Goal: Information Seeking & Learning: Learn about a topic

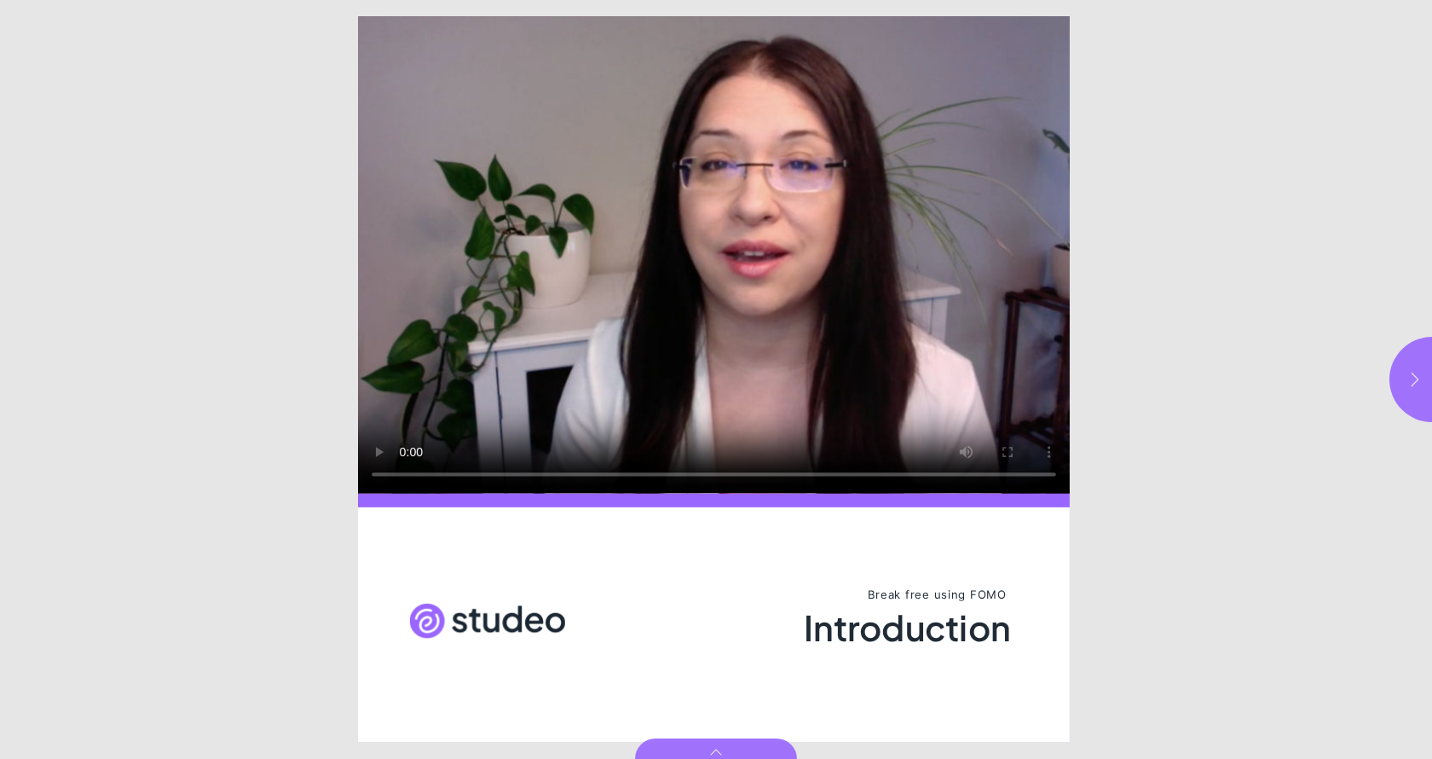
click at [1411, 376] on icon "button" at bounding box center [1415, 379] width 17 height 17
type input "***"
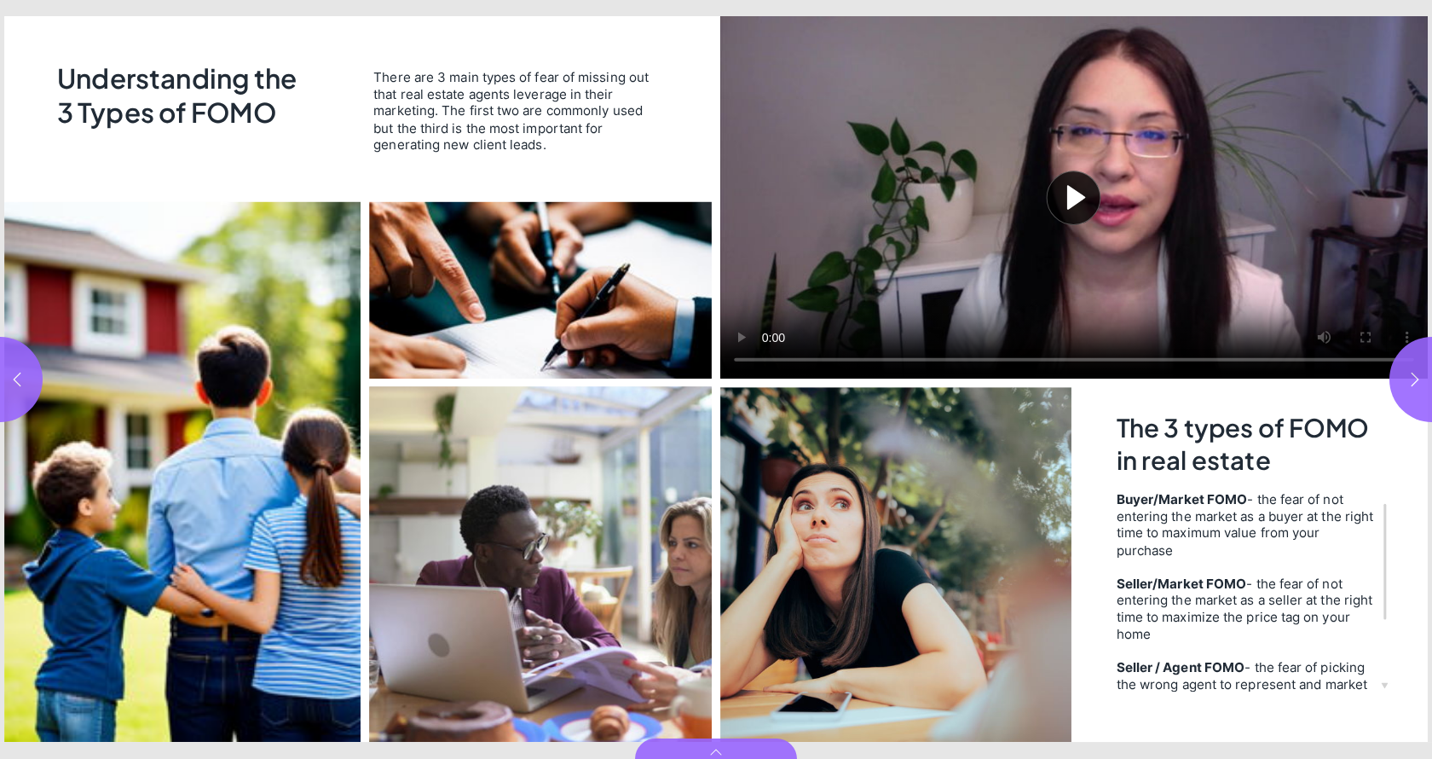
click at [1089, 206] on button "Play video" at bounding box center [1074, 197] width 708 height 362
drag, startPoint x: 1293, startPoint y: 362, endPoint x: 1041, endPoint y: 356, distance: 251.6
click at [1041, 356] on video "Video" at bounding box center [1074, 197] width 708 height 362
click at [771, 361] on video "Video" at bounding box center [1074, 197] width 708 height 362
click at [935, 272] on video "Video" at bounding box center [1074, 197] width 708 height 362
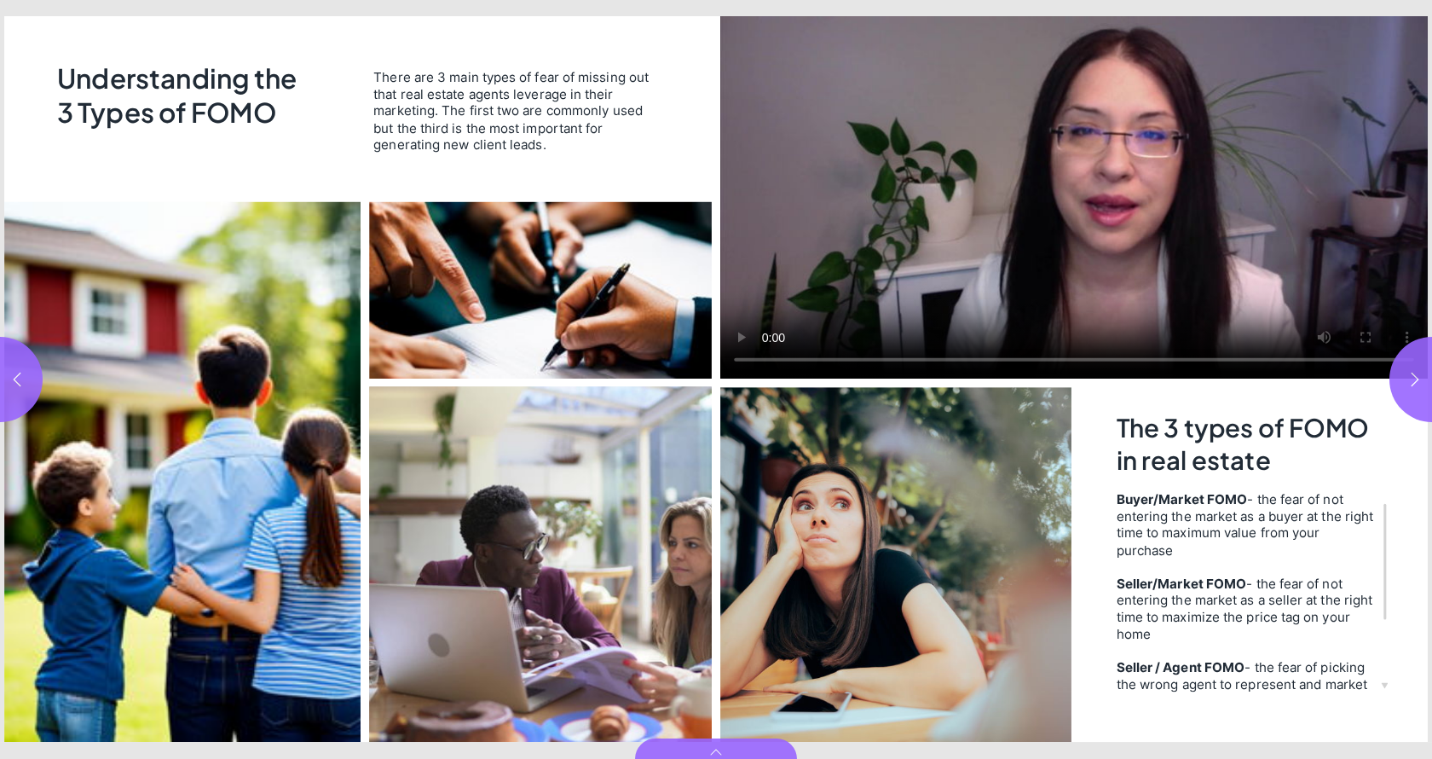
click at [1070, 155] on video "Video" at bounding box center [1074, 197] width 708 height 362
drag, startPoint x: 1087, startPoint y: 359, endPoint x: 1031, endPoint y: 358, distance: 56.3
click at [1032, 358] on video "Video" at bounding box center [1074, 197] width 708 height 362
drag, startPoint x: 1075, startPoint y: 361, endPoint x: 851, endPoint y: 361, distance: 224.2
click at [851, 361] on video "Video" at bounding box center [1074, 197] width 708 height 362
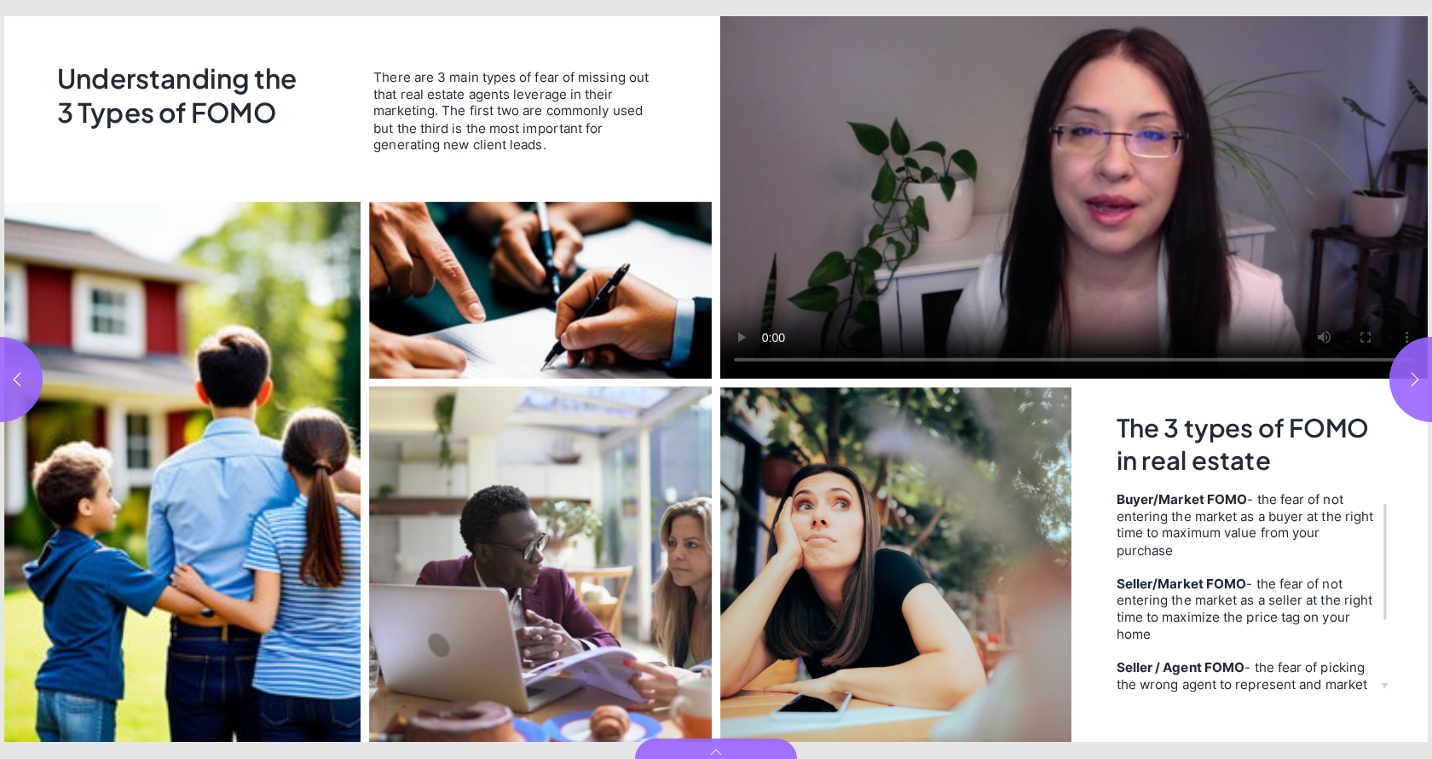
click at [1038, 238] on video "Video" at bounding box center [1074, 197] width 708 height 362
click at [1082, 229] on video "Video" at bounding box center [1074, 197] width 708 height 362
click at [750, 361] on video "Video" at bounding box center [1074, 197] width 708 height 362
click at [744, 364] on video "Video" at bounding box center [1074, 197] width 708 height 362
click at [877, 298] on video "Video" at bounding box center [1074, 197] width 708 height 362
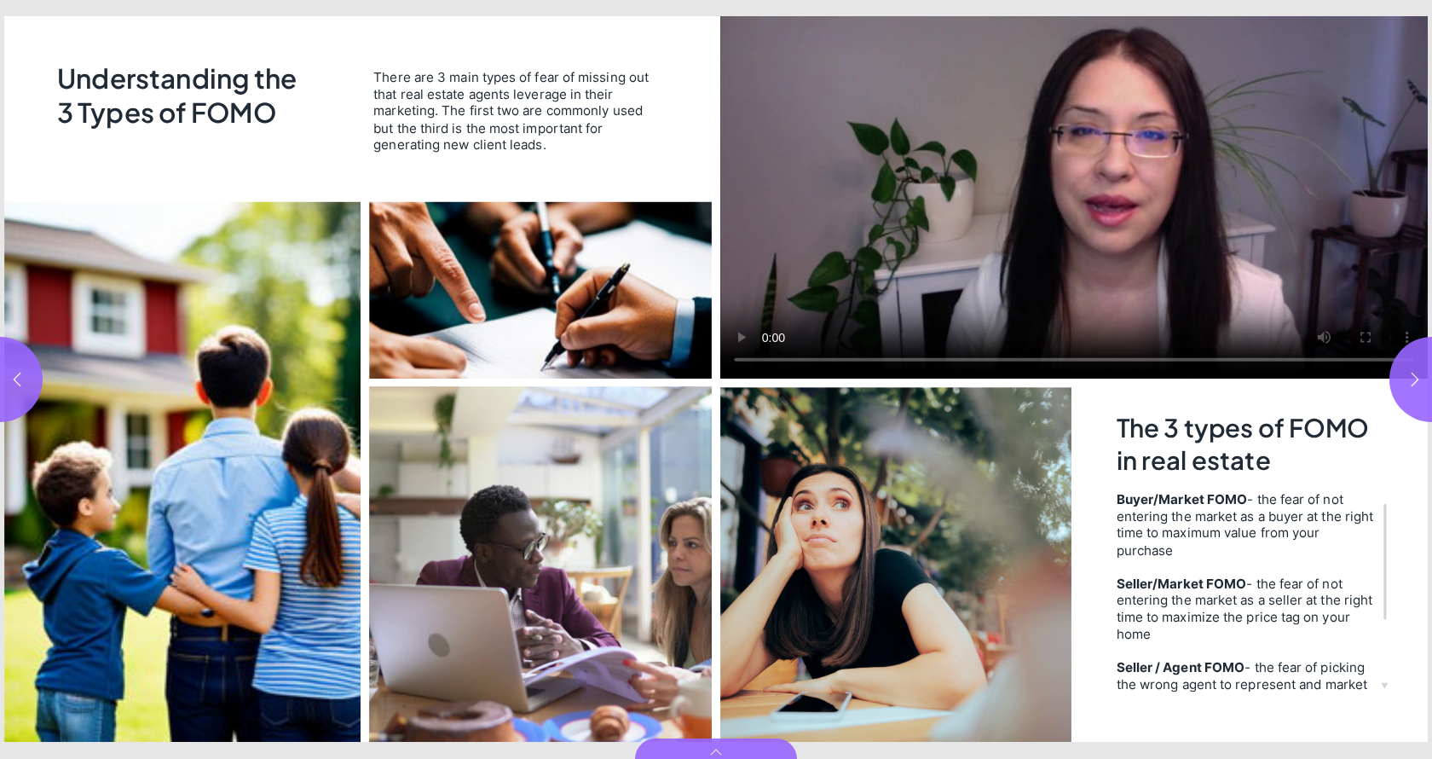
click at [877, 298] on video "Video" at bounding box center [1074, 197] width 708 height 362
click at [890, 295] on video "Video" at bounding box center [1074, 197] width 708 height 362
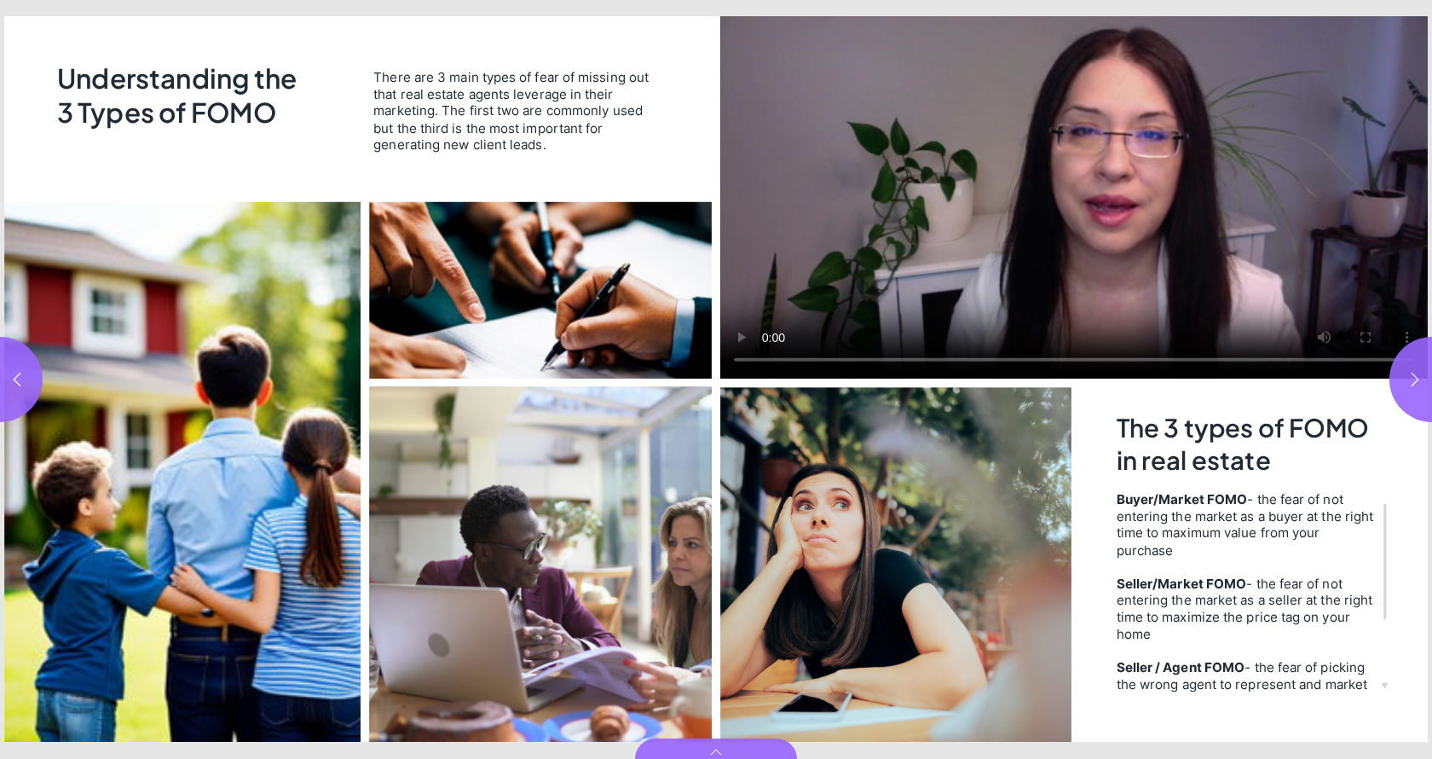
click at [748, 362] on video "Video" at bounding box center [1074, 197] width 708 height 362
click at [746, 361] on video "Video" at bounding box center [1074, 197] width 708 height 362
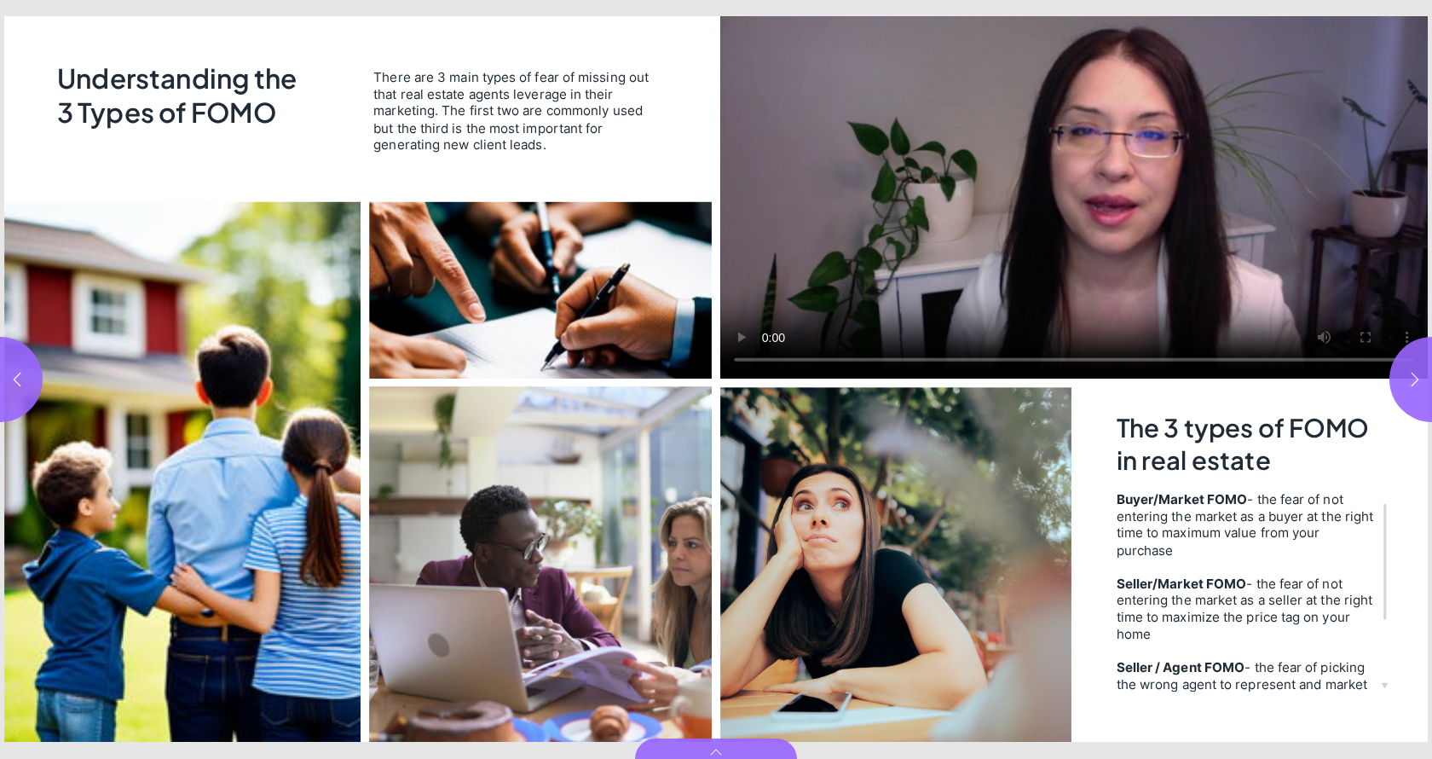
click at [748, 276] on video "Video" at bounding box center [1074, 197] width 708 height 362
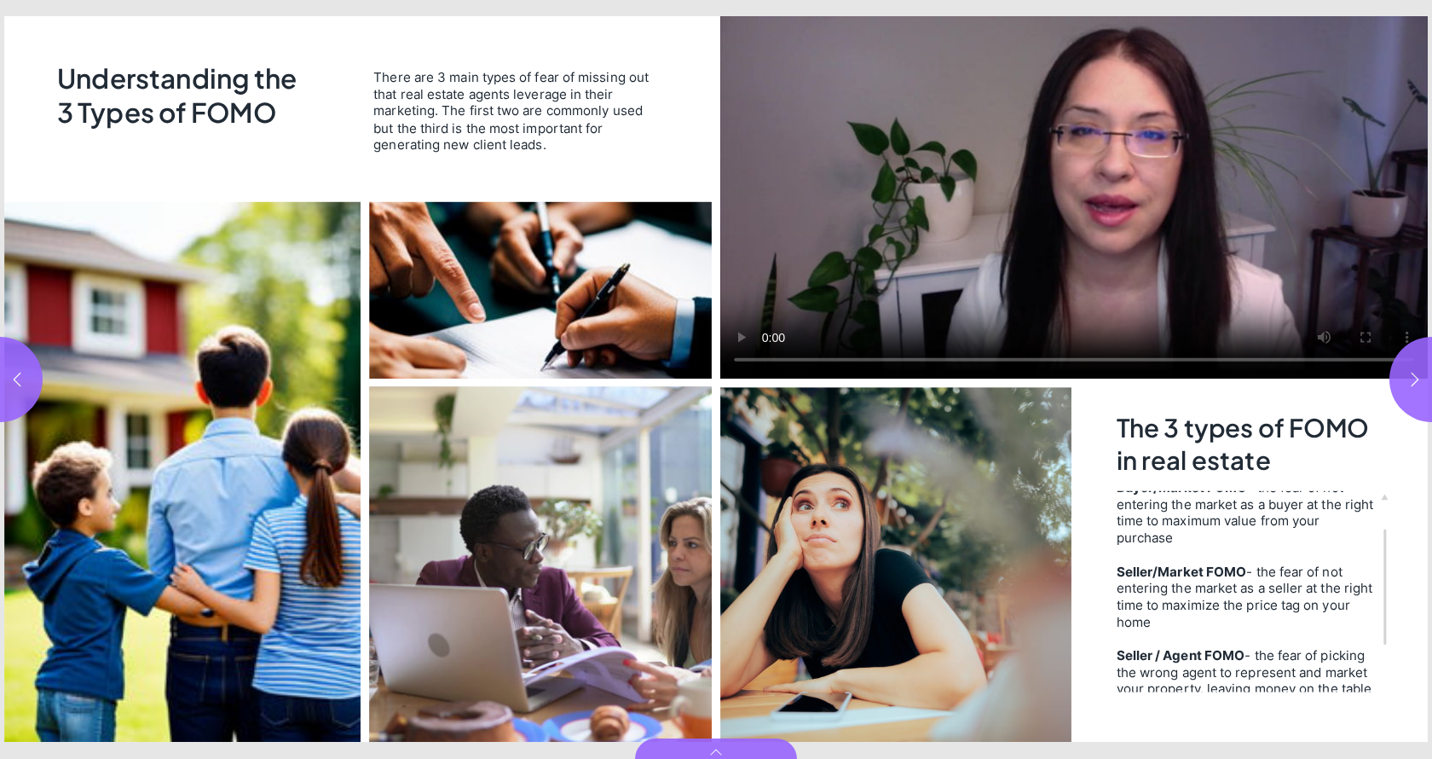
click at [1152, 224] on video "Video" at bounding box center [1074, 197] width 708 height 362
click at [1413, 361] on button "button" at bounding box center [1432, 379] width 85 height 85
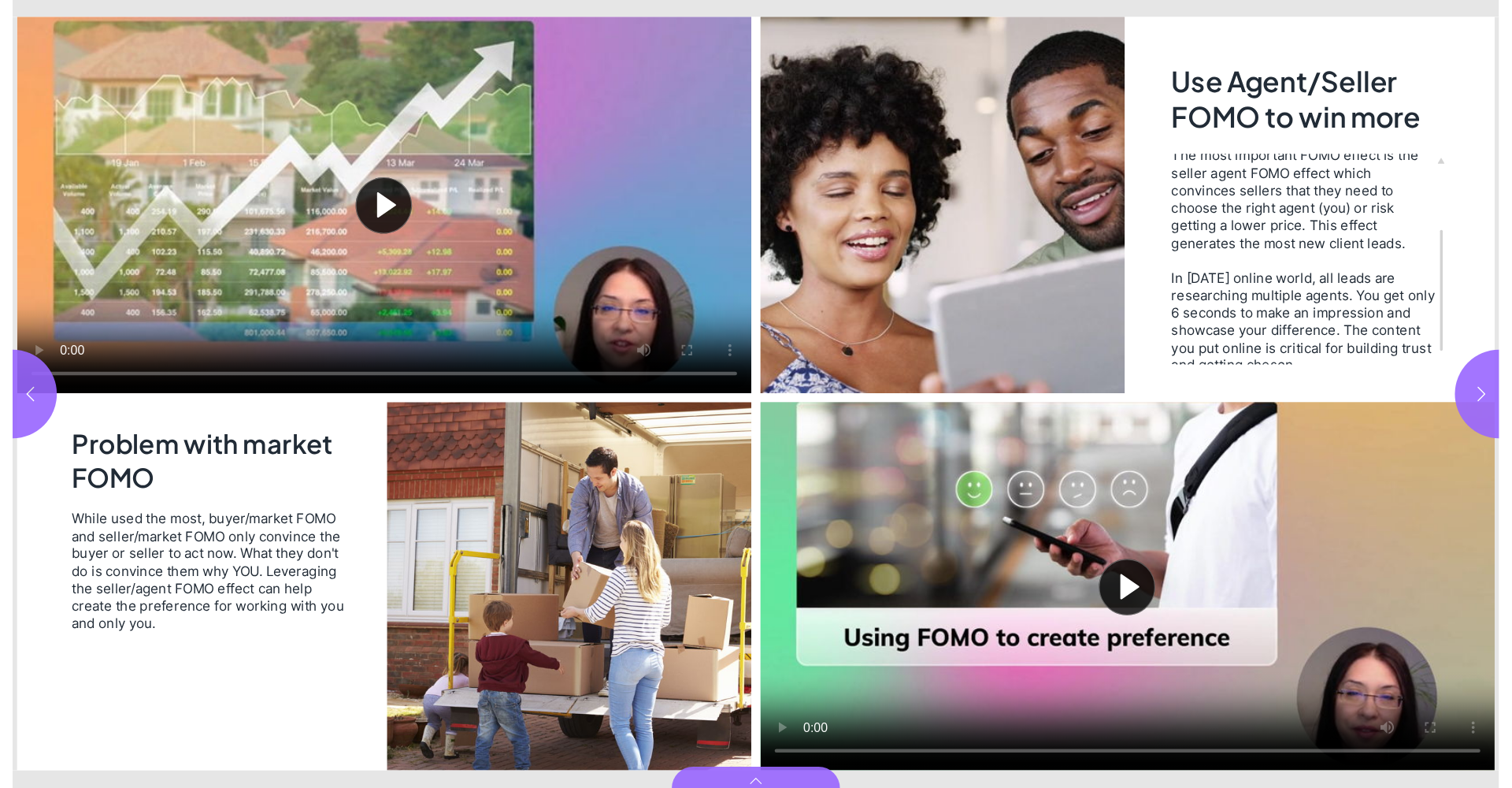
scroll to position [9, 0]
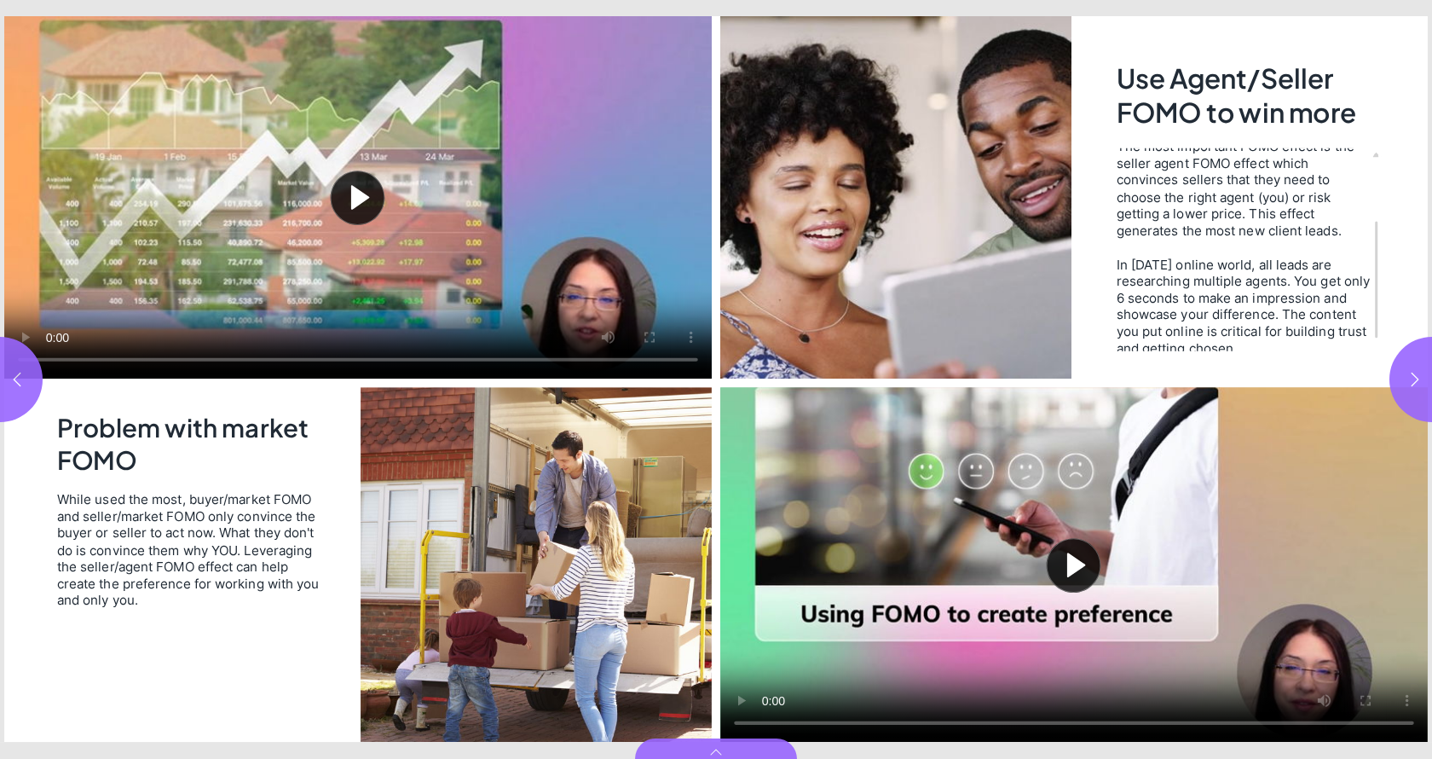
click at [328, 244] on button "Play video" at bounding box center [358, 197] width 708 height 362
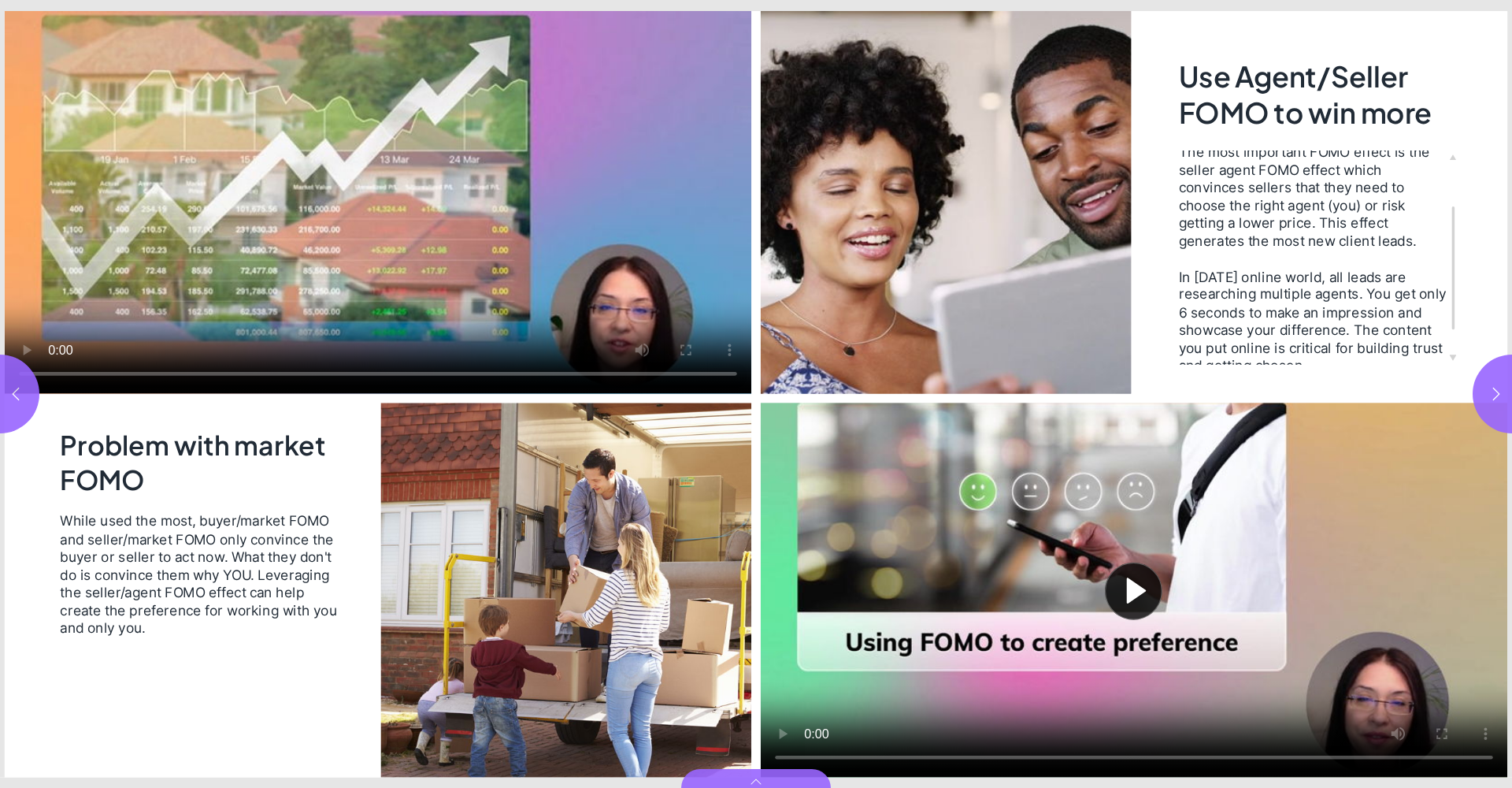
scroll to position [0, 0]
click at [974, 527] on button "Play video" at bounding box center [1134, 589] width 746 height 374
click at [1323, 386] on icon "button" at bounding box center [1496, 394] width 16 height 16
type input "*"
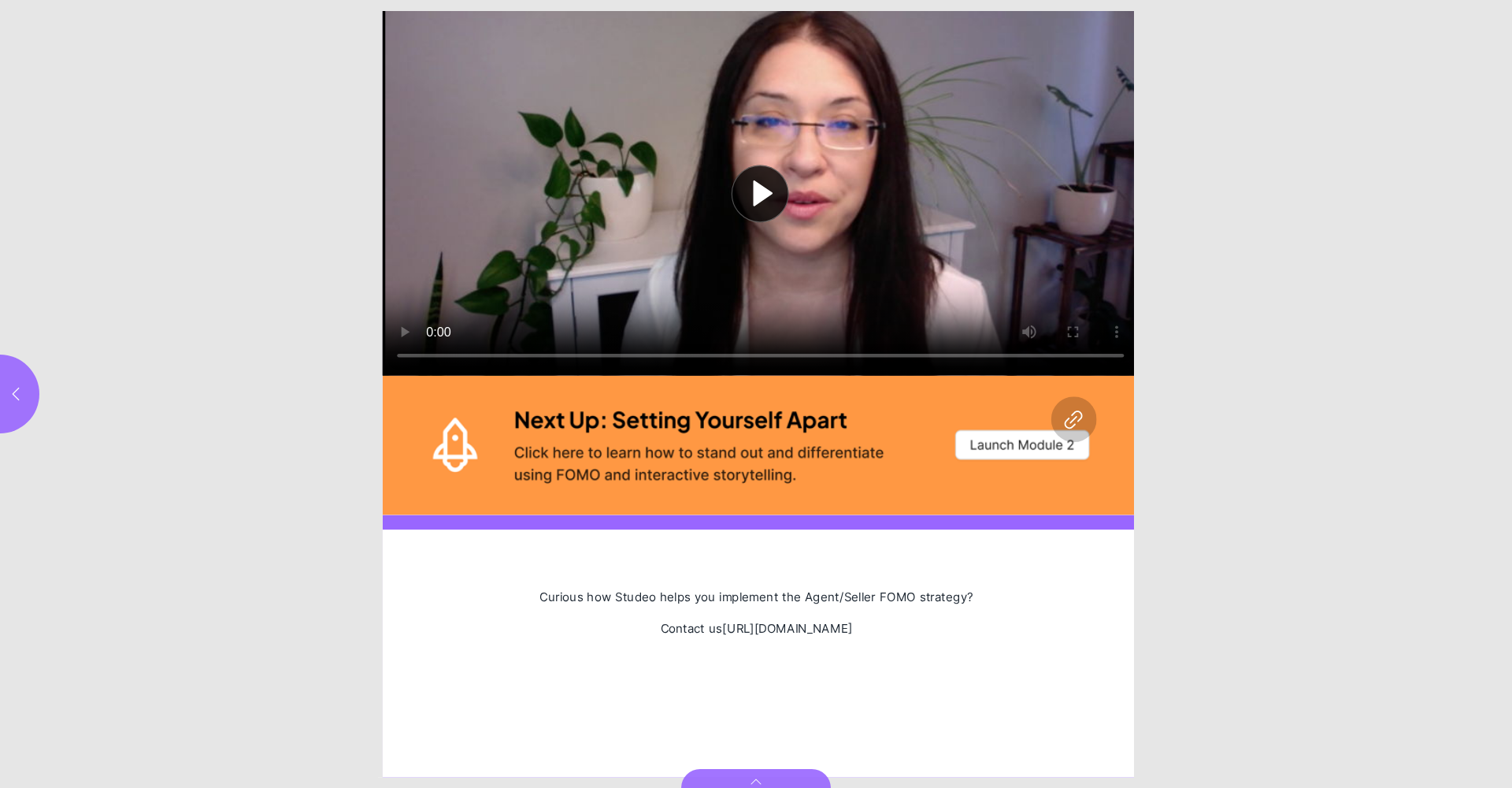
click at [769, 179] on button "Play video" at bounding box center [760, 193] width 756 height 365
click at [996, 418] on div "Page 6" at bounding box center [760, 445] width 756 height 139
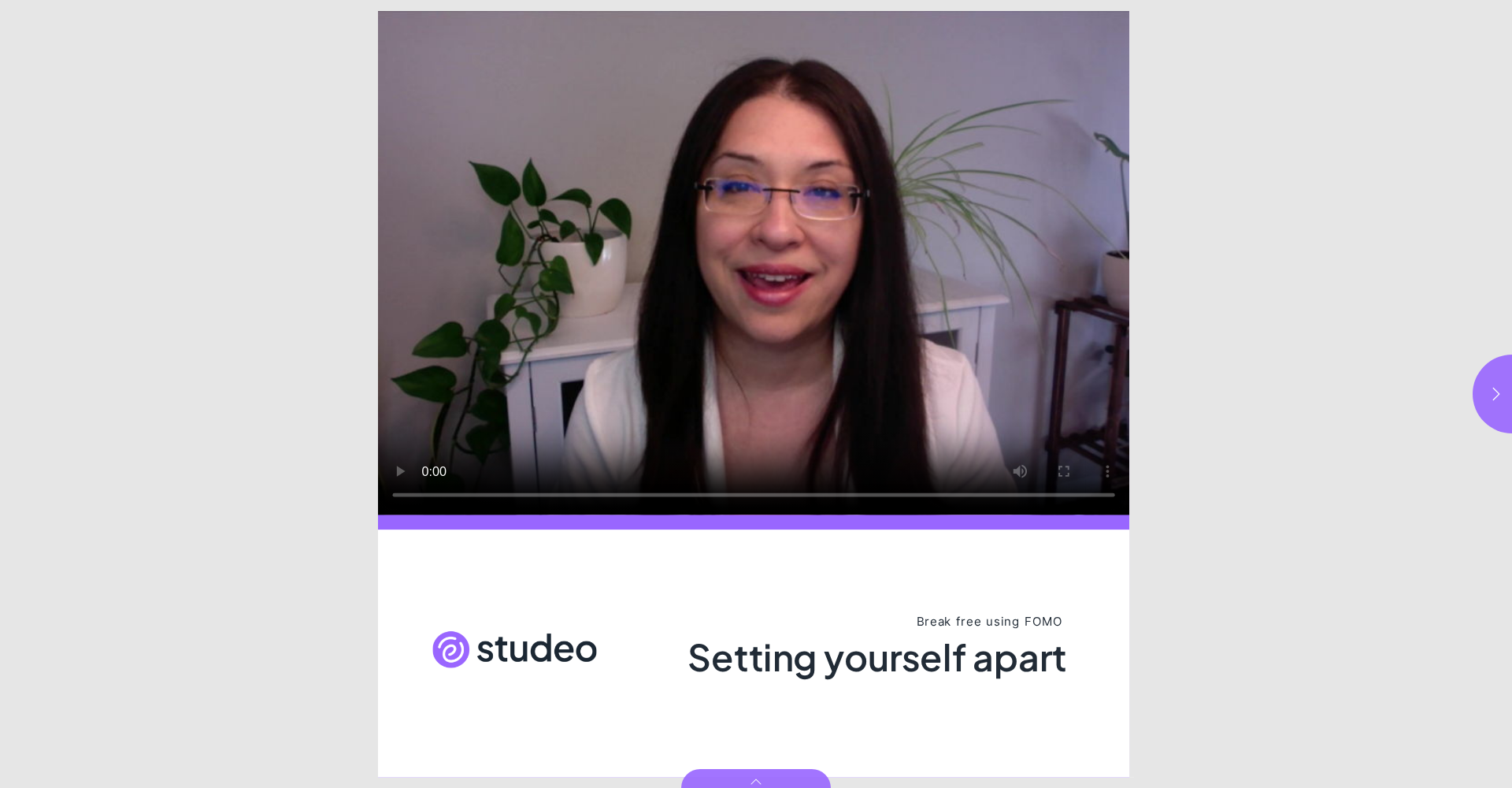
click at [845, 327] on video "Video" at bounding box center [753, 263] width 751 height 504
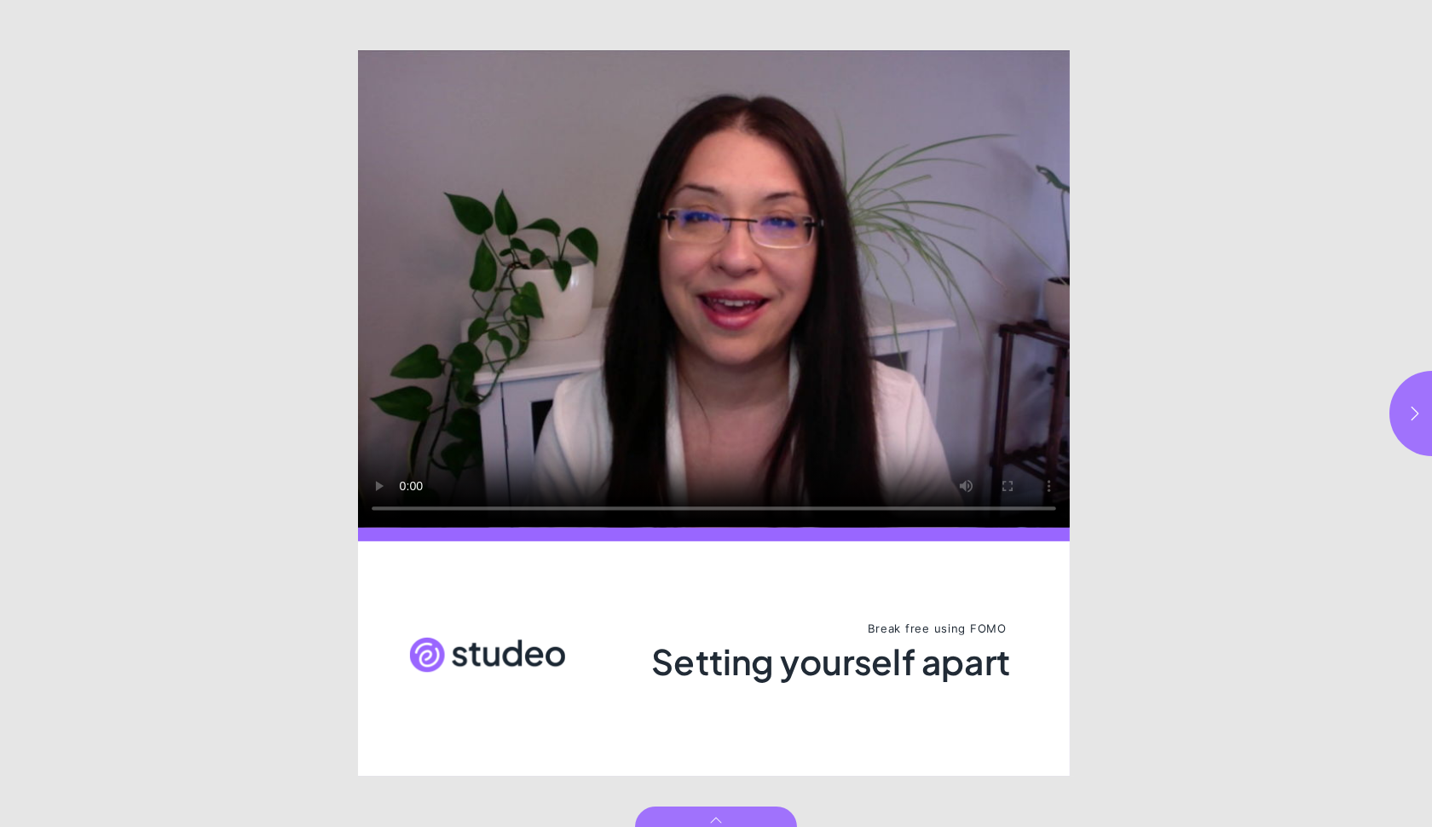
click at [587, 284] on video "Video" at bounding box center [714, 288] width 712 height 477
click at [729, 345] on video "Video" at bounding box center [714, 288] width 712 height 477
click at [1408, 396] on button "button" at bounding box center [1432, 413] width 85 height 85
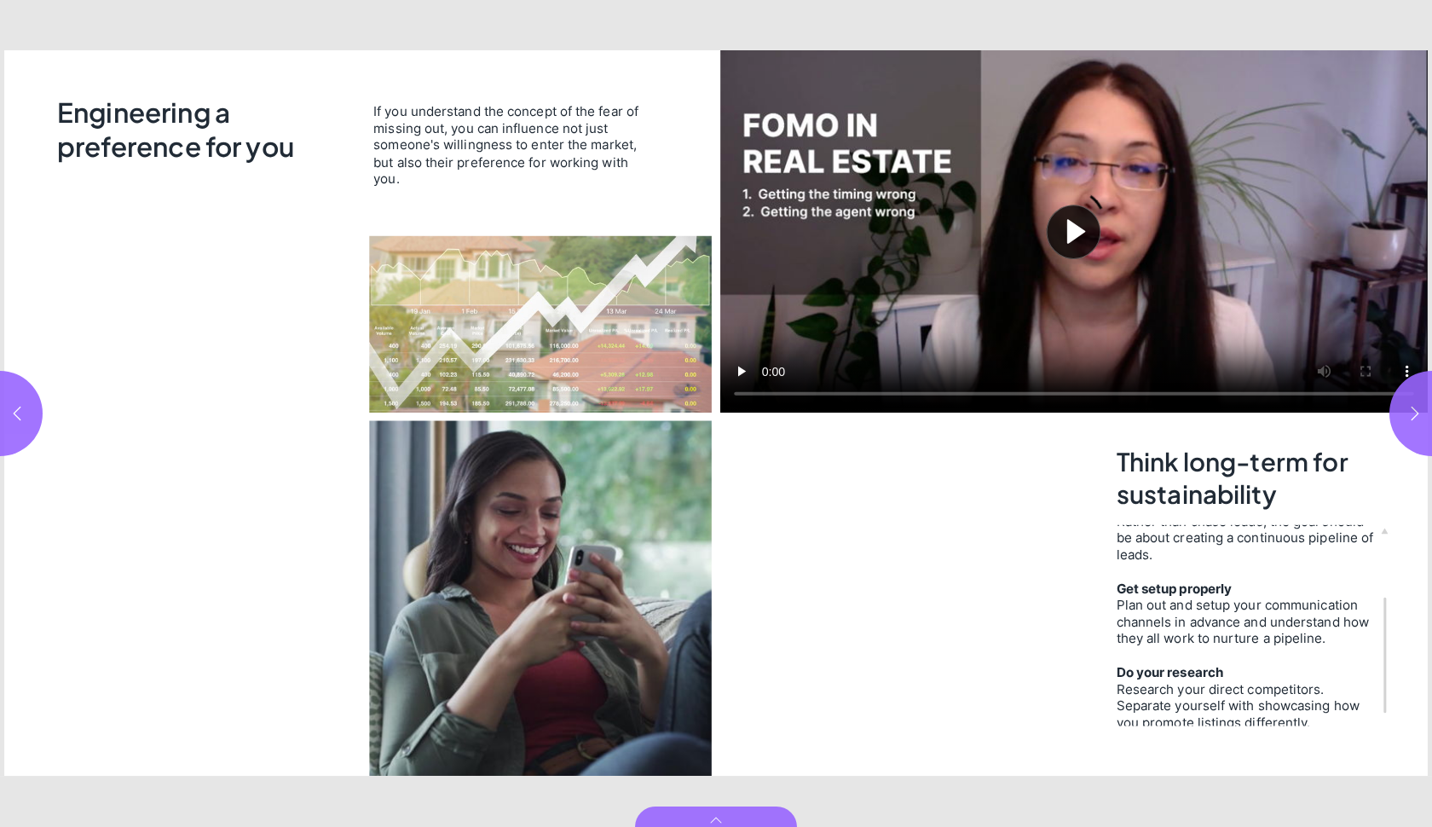
scroll to position [28, 0]
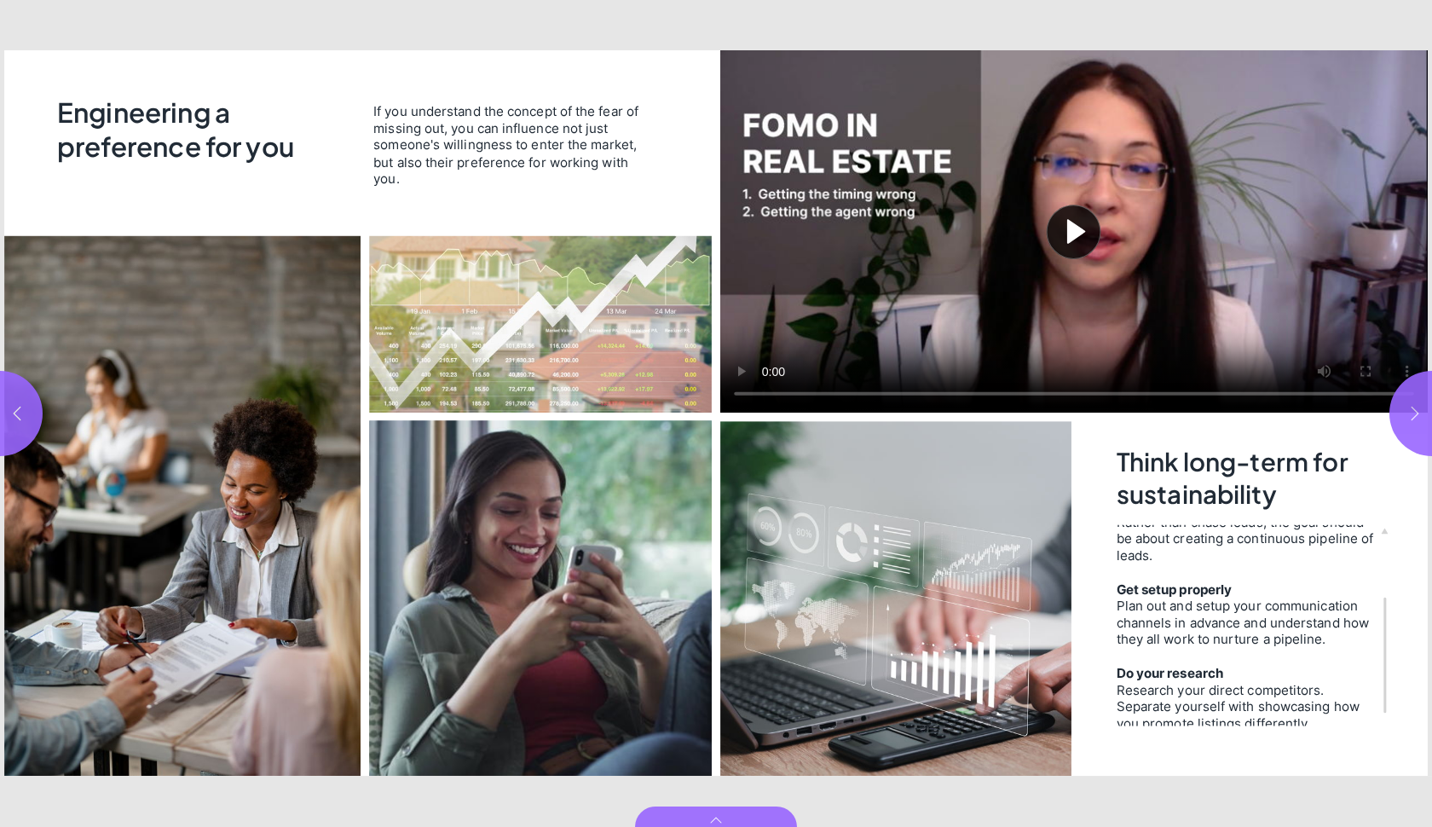
click at [1409, 429] on button "button" at bounding box center [1432, 413] width 85 height 85
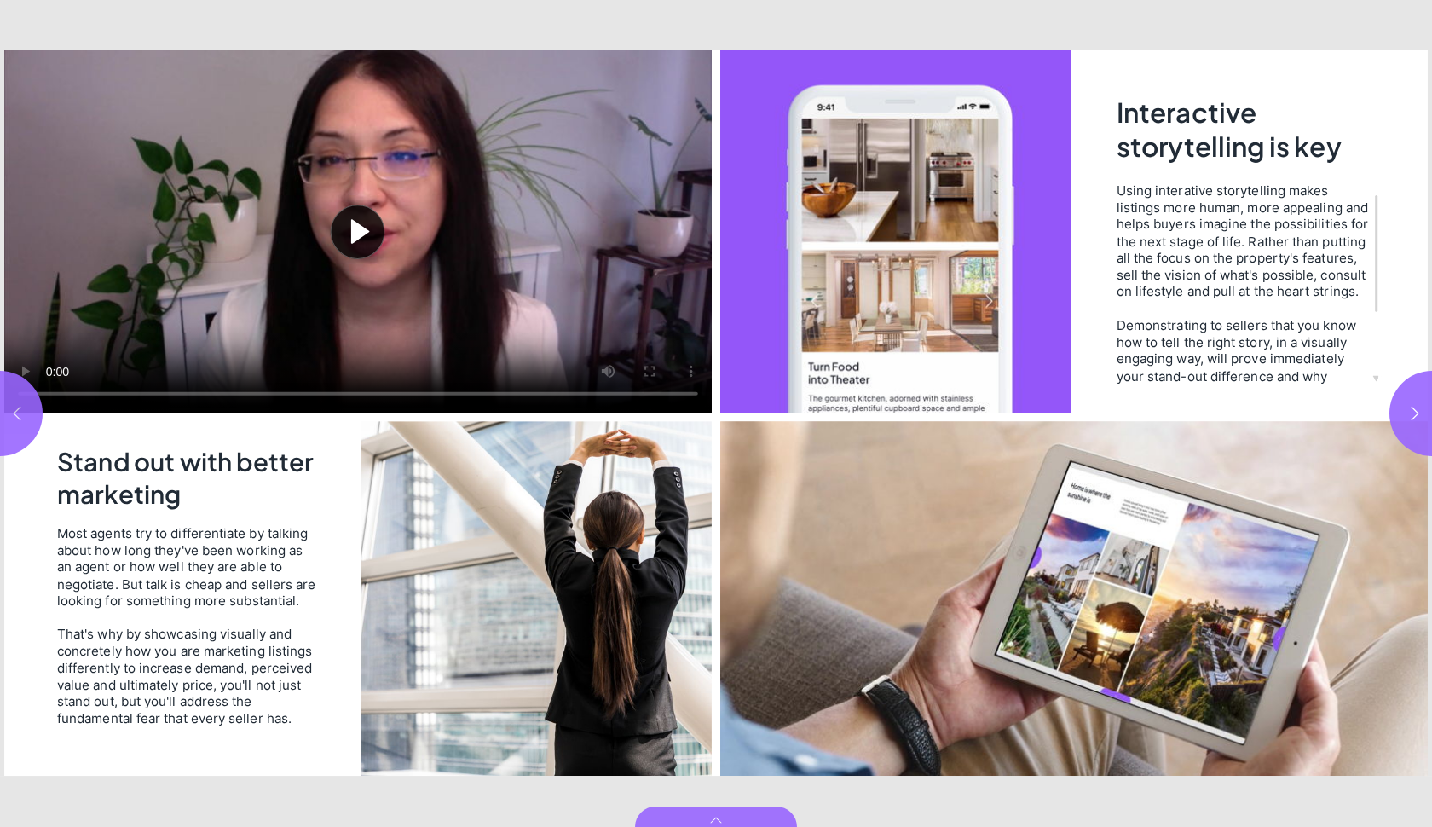
click at [14, 402] on button "button" at bounding box center [-1, 413] width 85 height 85
type input "***"
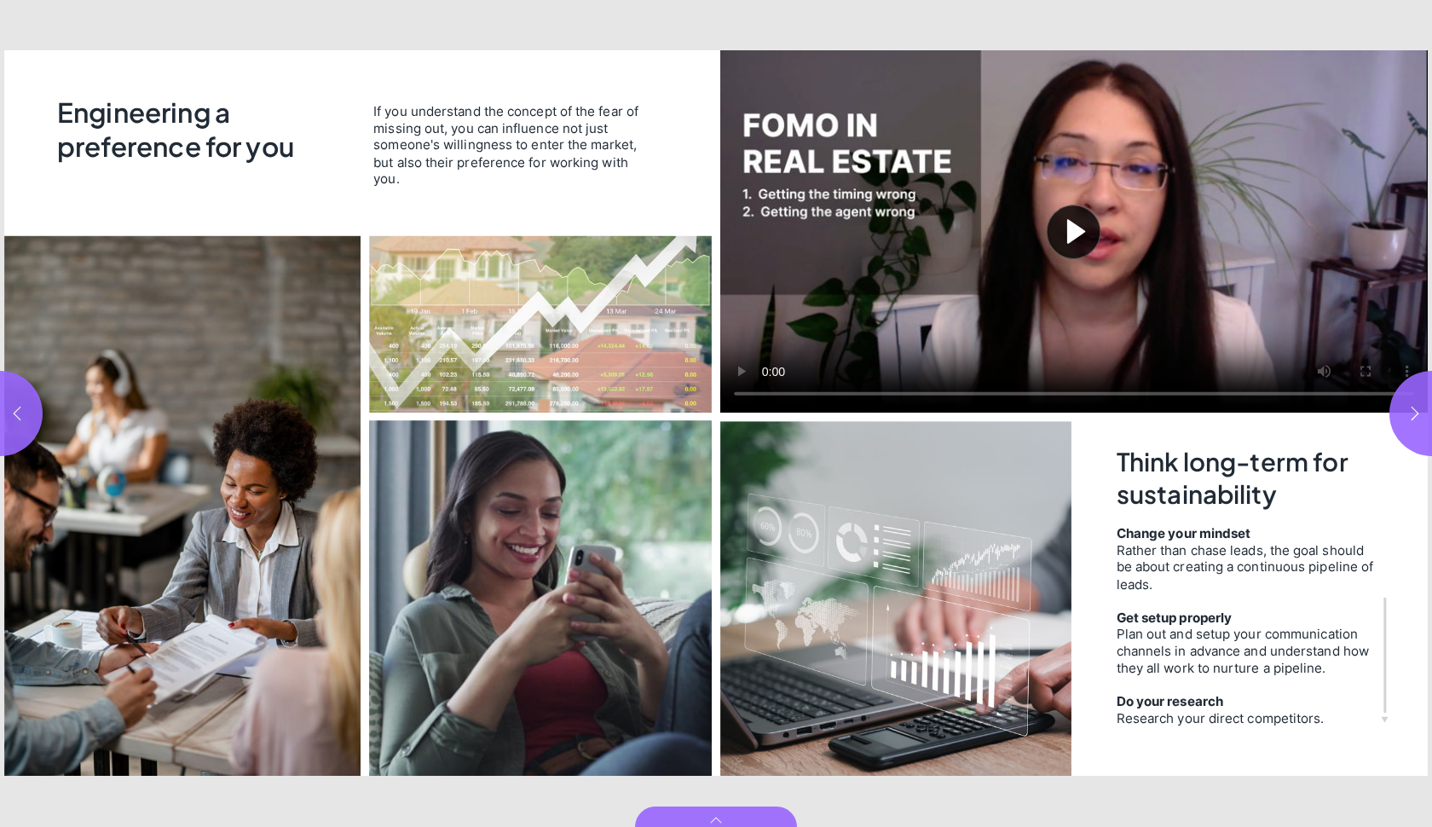
click at [1091, 241] on button "Play video" at bounding box center [1074, 231] width 708 height 362
click at [1091, 241] on video "Video" at bounding box center [1074, 231] width 708 height 362
click at [946, 286] on video "Video" at bounding box center [1074, 231] width 708 height 362
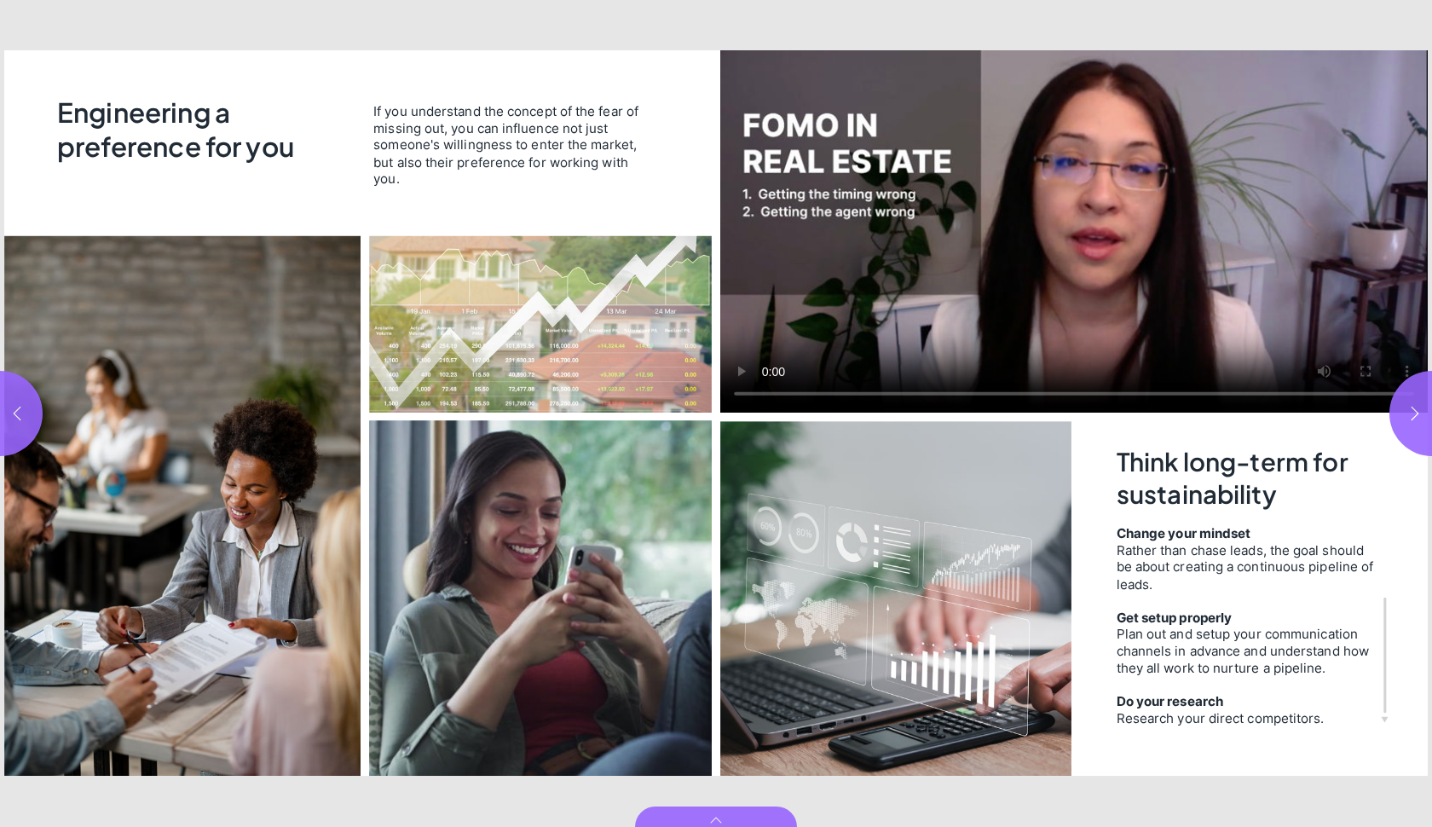
click at [1012, 269] on video "Video" at bounding box center [1074, 231] width 708 height 362
